Goal: Navigation & Orientation: Find specific page/section

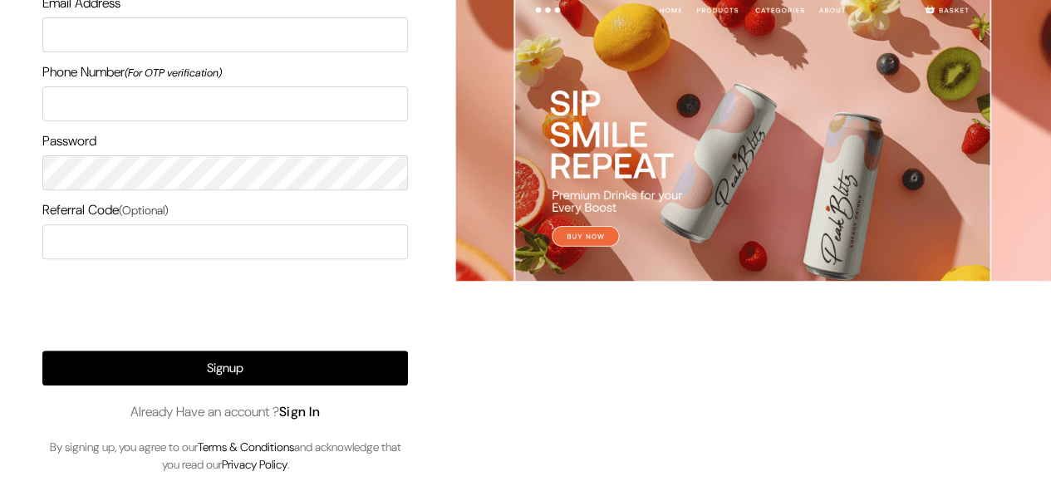
click at [310, 412] on link "Sign In" at bounding box center [300, 411] width 42 height 17
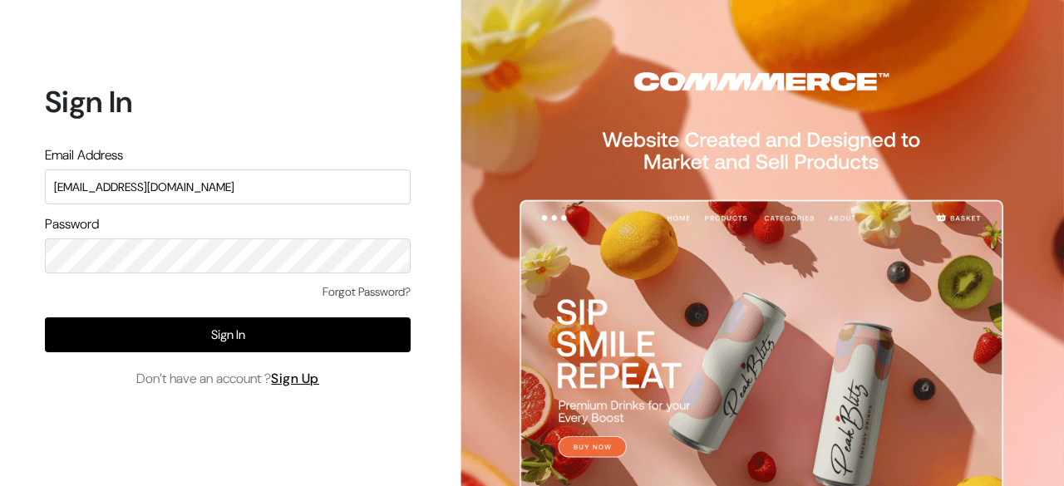
type input "surajp@outdoinc.com"
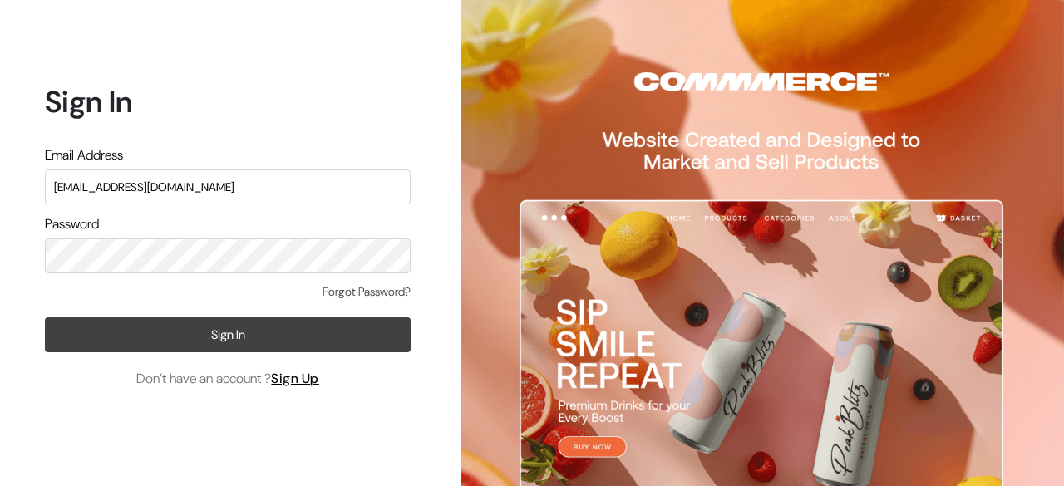
click at [291, 343] on button "Sign In" at bounding box center [228, 334] width 366 height 35
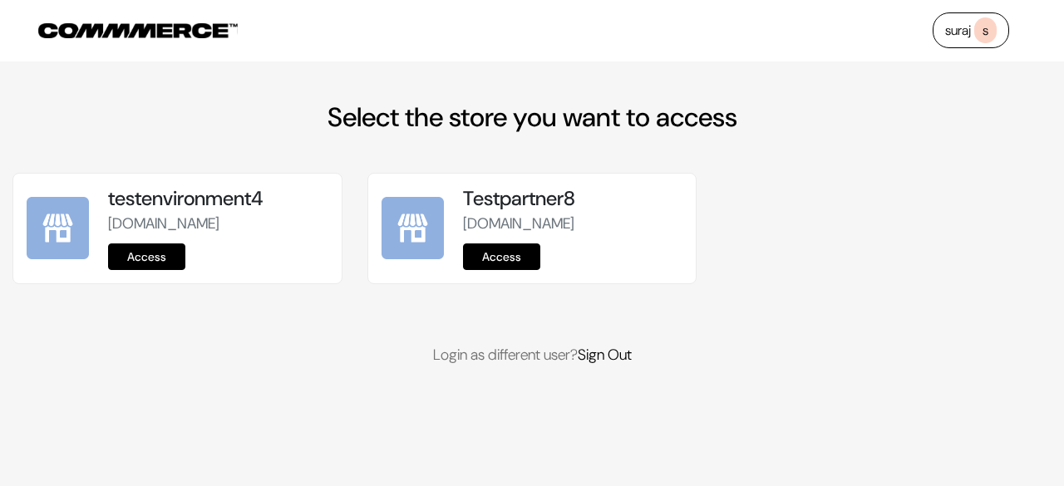
click at [138, 270] on link "Access" at bounding box center [146, 256] width 77 height 27
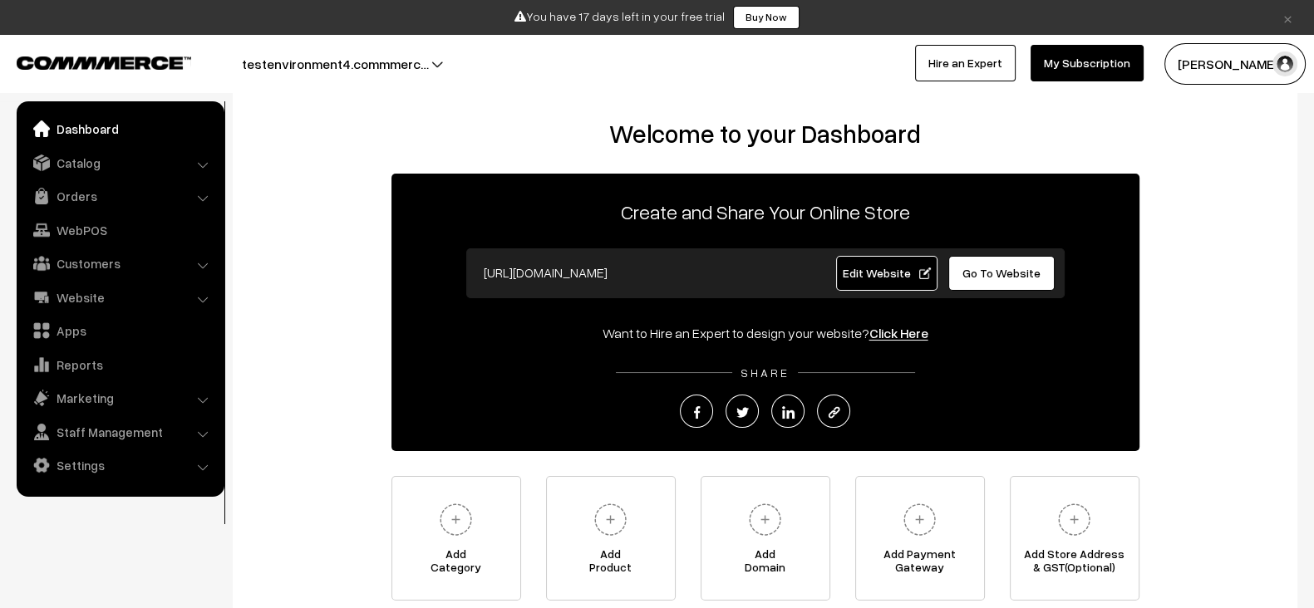
scroll to position [17, 0]
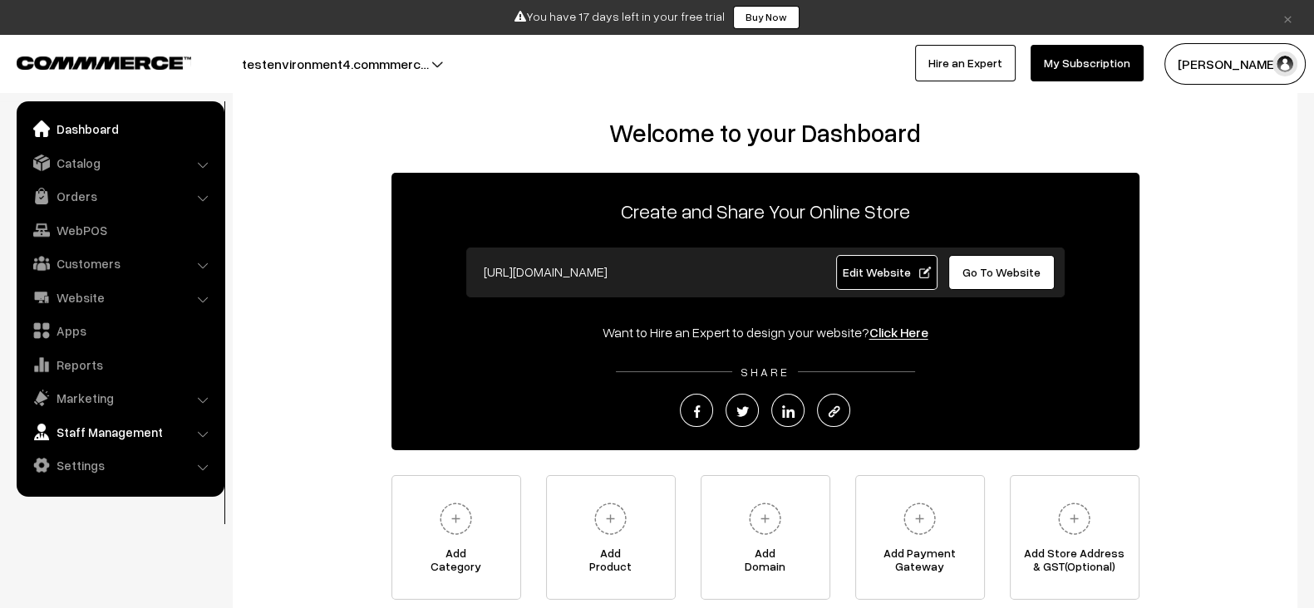
click at [129, 427] on link "Staff Management" at bounding box center [120, 432] width 198 height 30
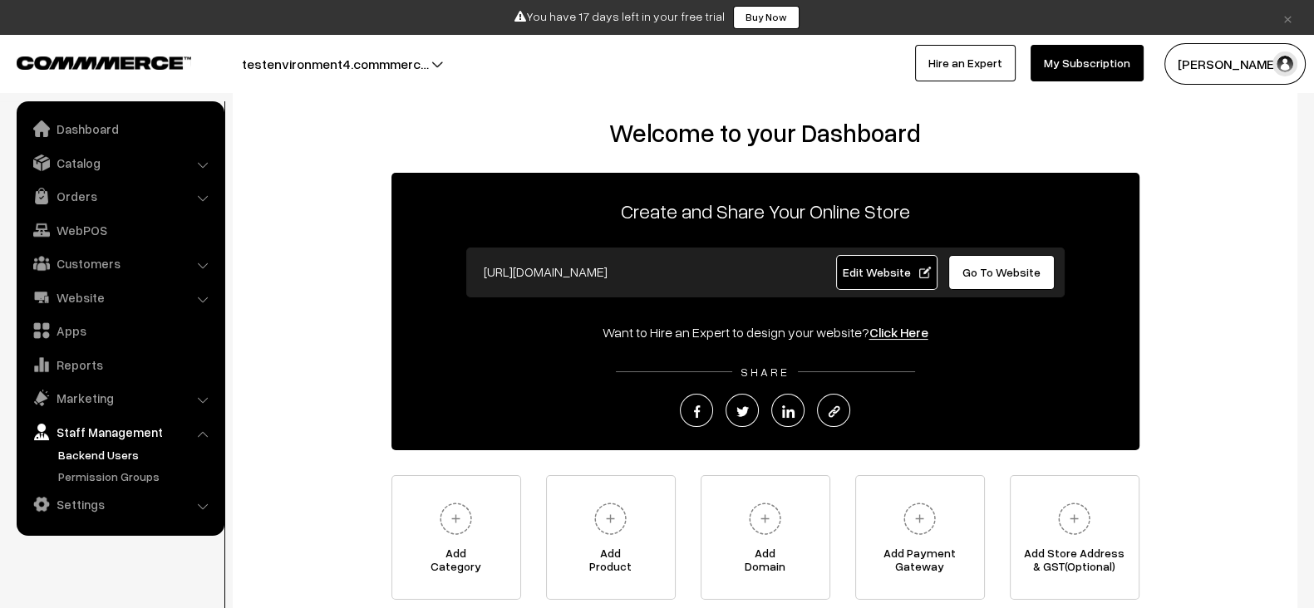
click at [124, 459] on link "Backend Users" at bounding box center [136, 454] width 165 height 17
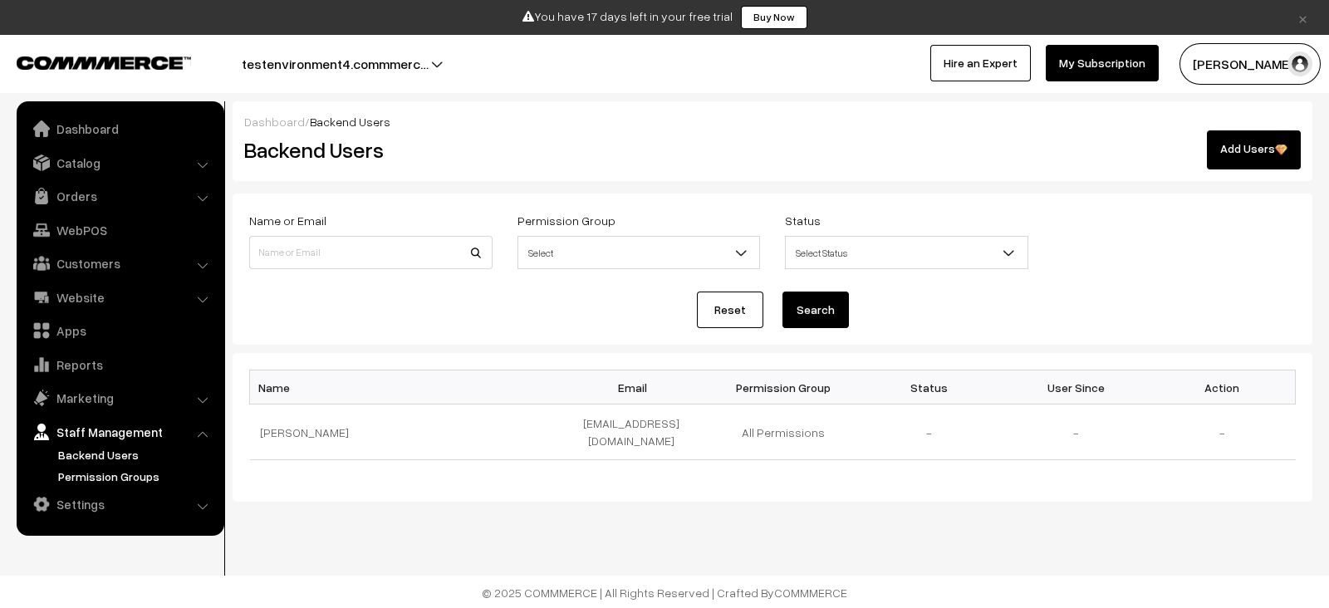
click at [152, 484] on link "Permission Groups" at bounding box center [136, 476] width 165 height 17
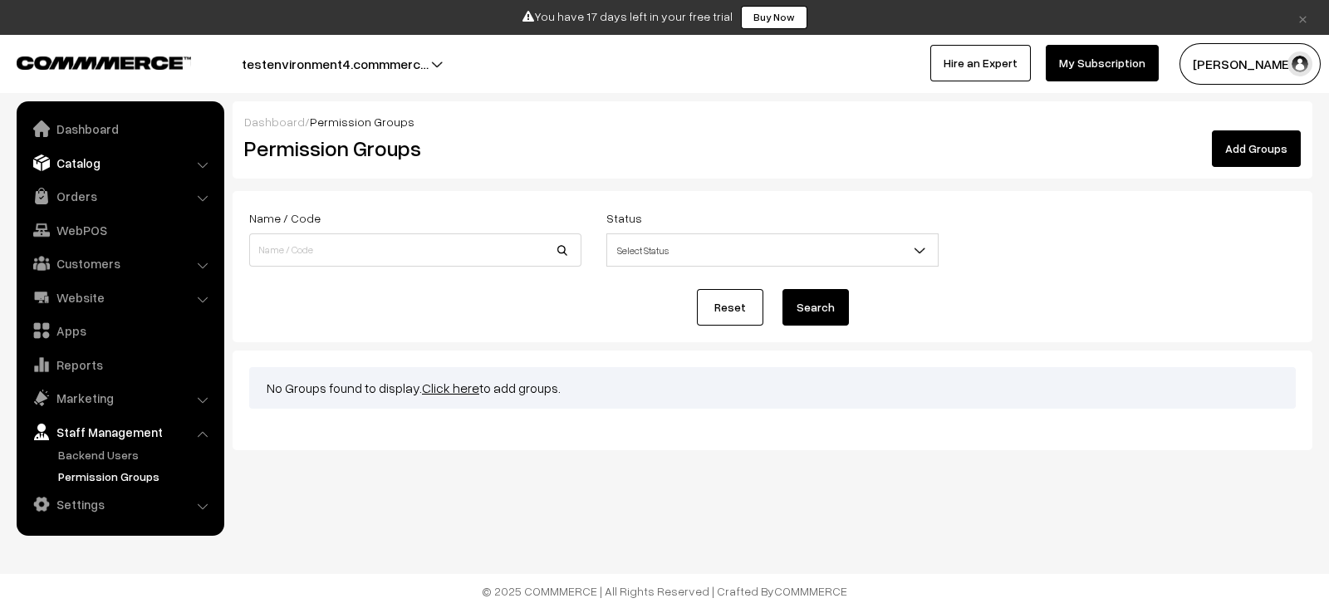
click at [96, 169] on link "Catalog" at bounding box center [120, 163] width 198 height 30
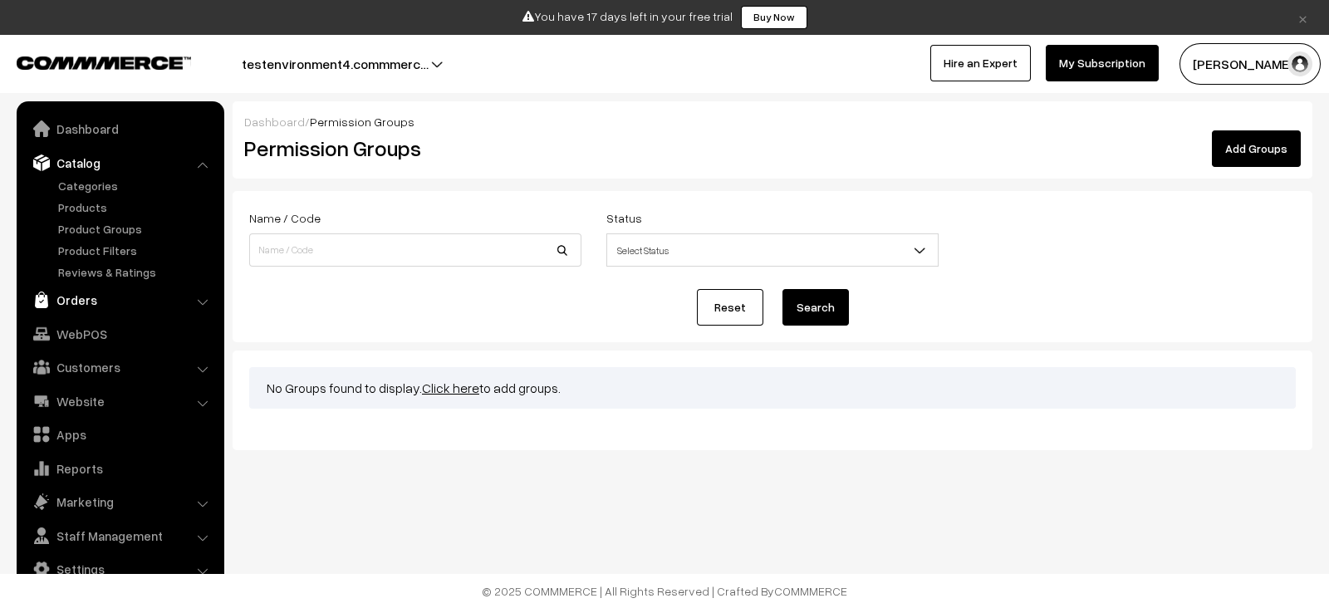
click at [100, 297] on link "Orders" at bounding box center [120, 300] width 198 height 30
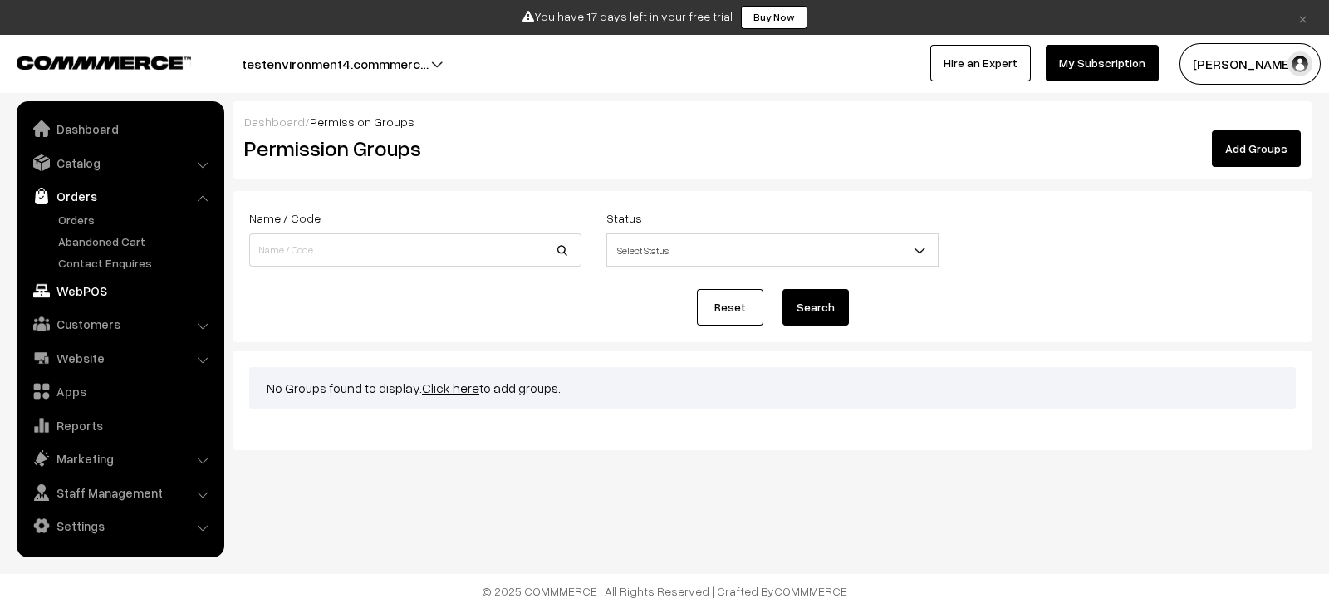
click at [126, 297] on link "WebPOS" at bounding box center [120, 291] width 198 height 30
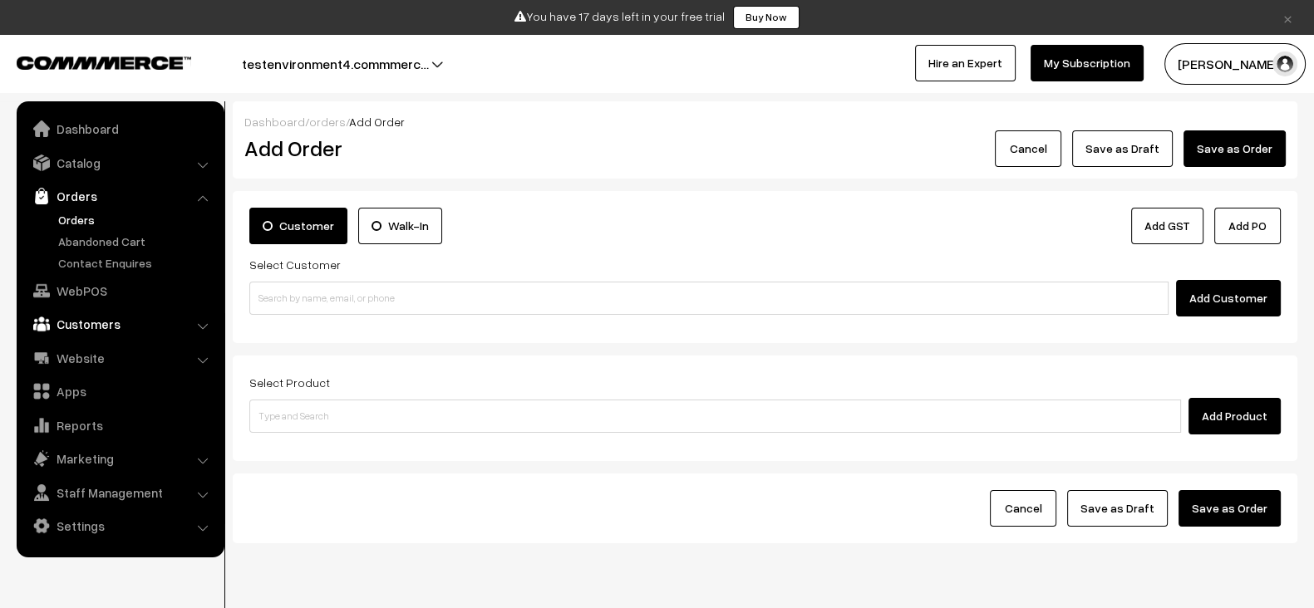
click at [112, 312] on link "Customers" at bounding box center [120, 324] width 198 height 30
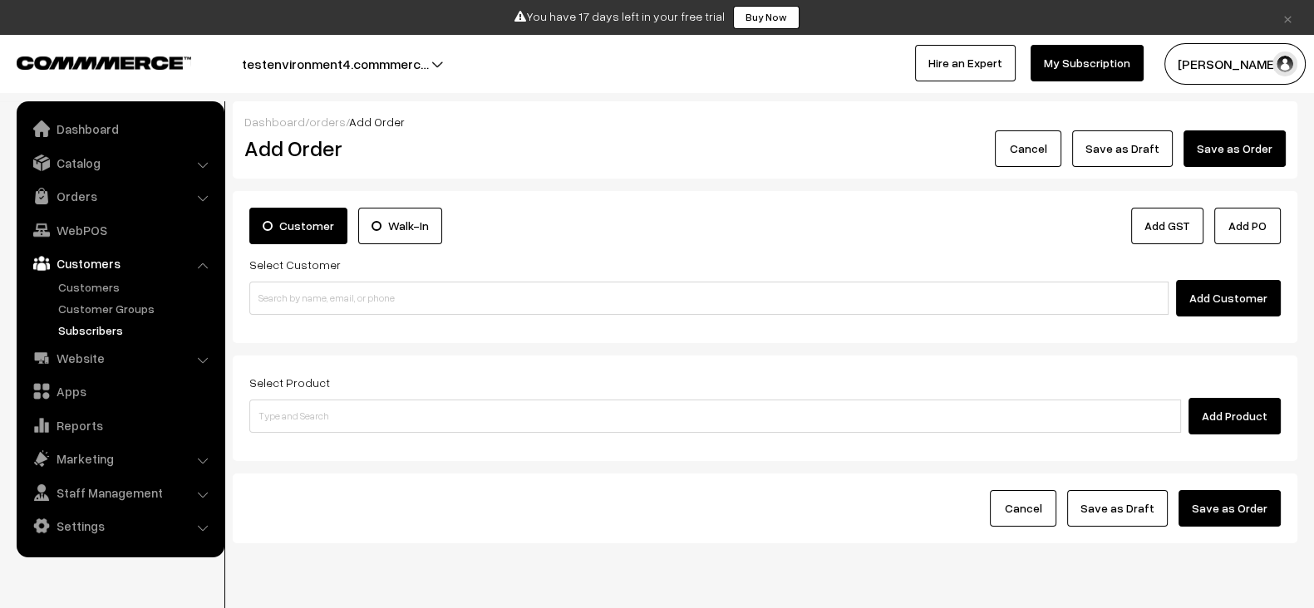
click at [109, 327] on link "Subscribers" at bounding box center [136, 330] width 165 height 17
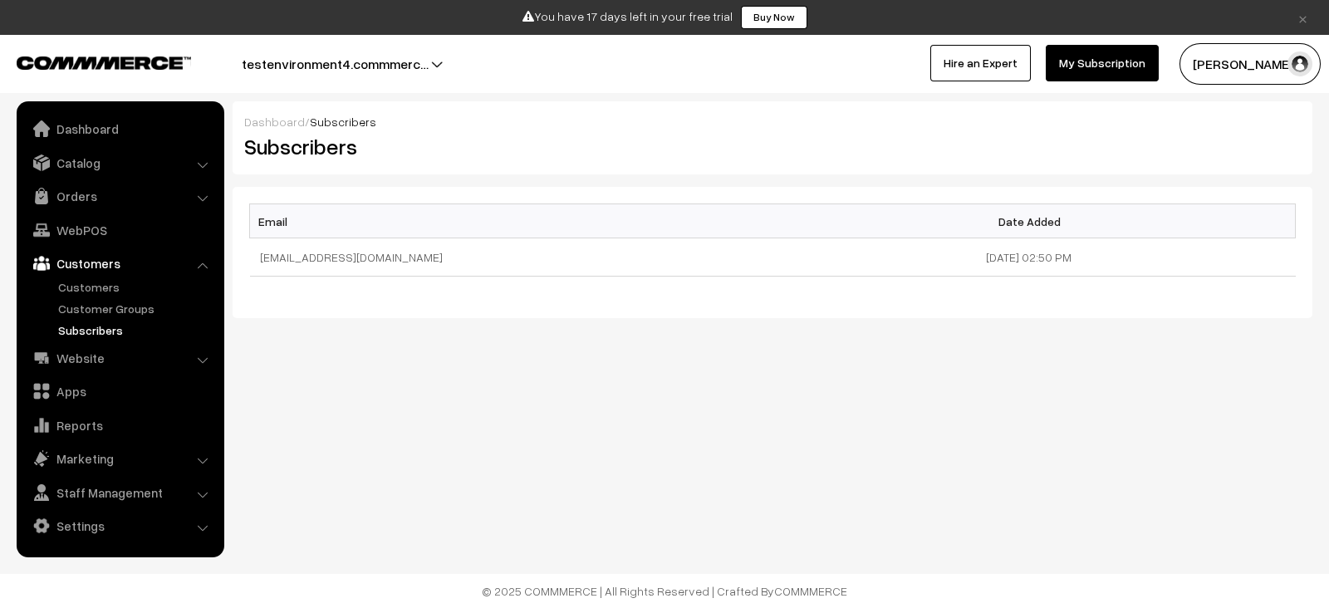
click at [604, 311] on div "Email Date Added [EMAIL_ADDRESS][DOMAIN_NAME] [DATE] 02:50 PM" at bounding box center [773, 252] width 1080 height 131
click at [96, 364] on link "Website" at bounding box center [120, 358] width 198 height 30
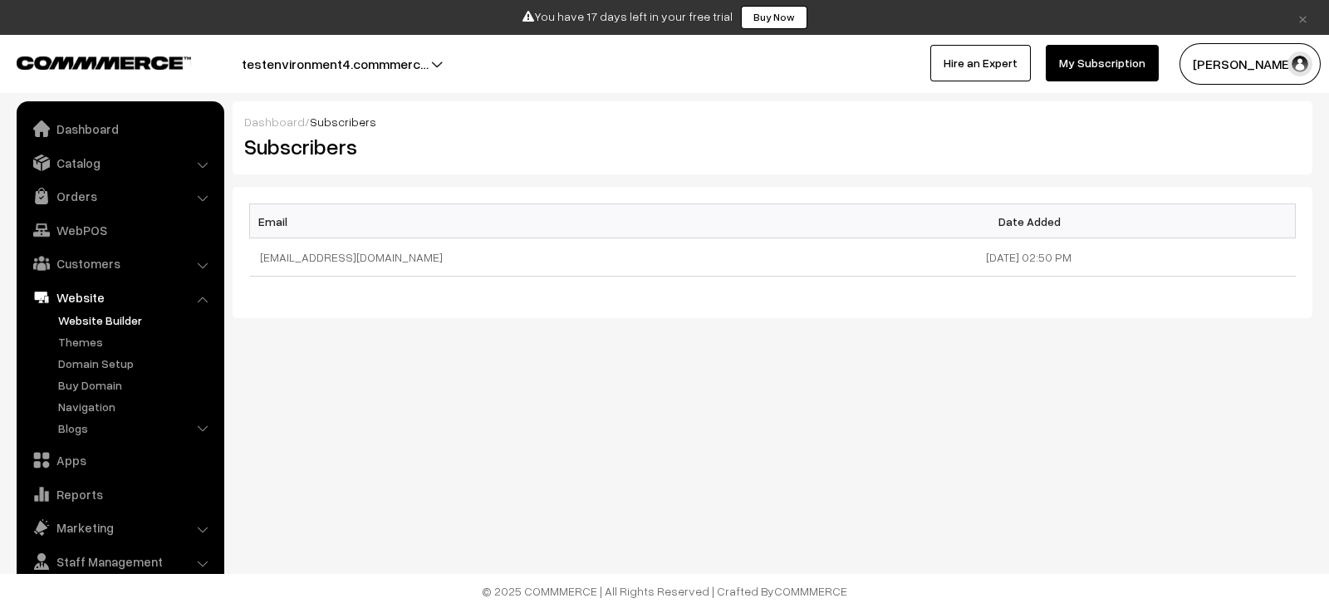
click at [86, 327] on link "Website Builder" at bounding box center [136, 320] width 165 height 17
